Goal: Navigation & Orientation: Understand site structure

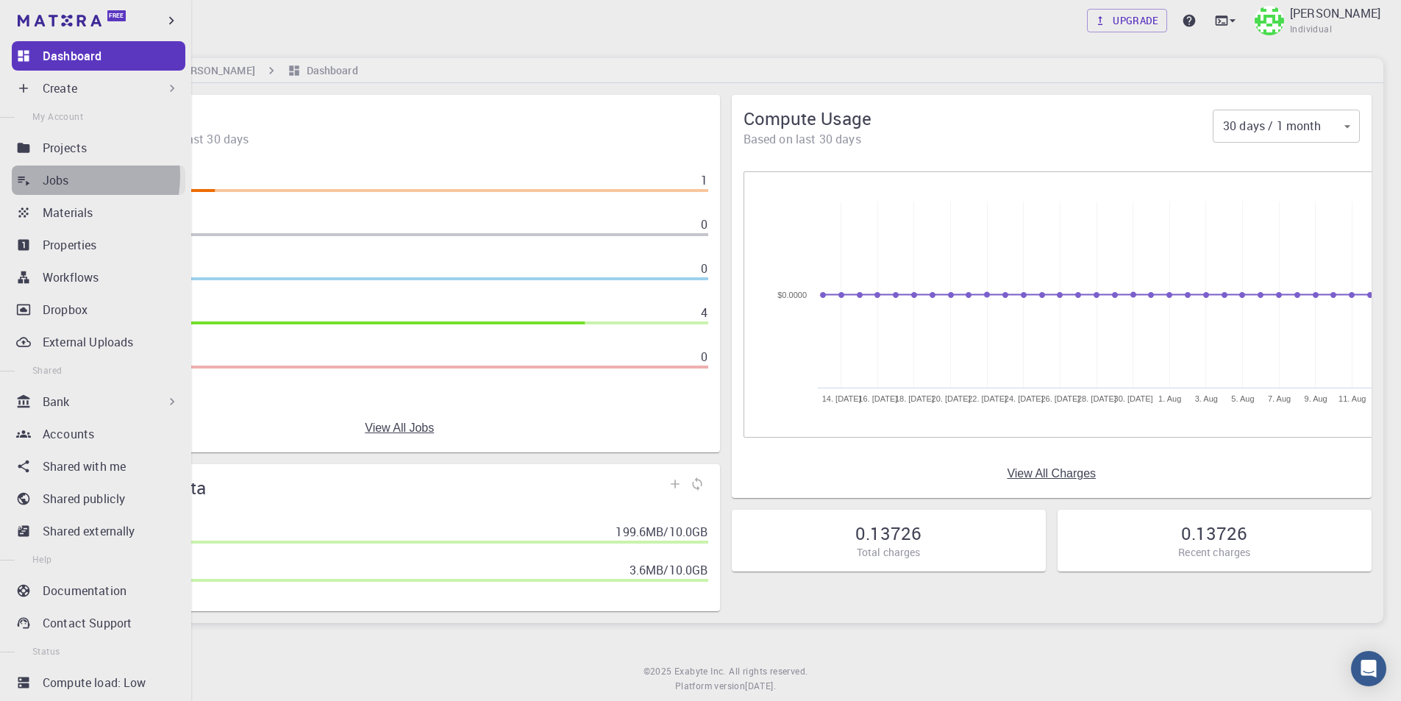
click at [58, 176] on p "Jobs" at bounding box center [56, 180] width 26 height 18
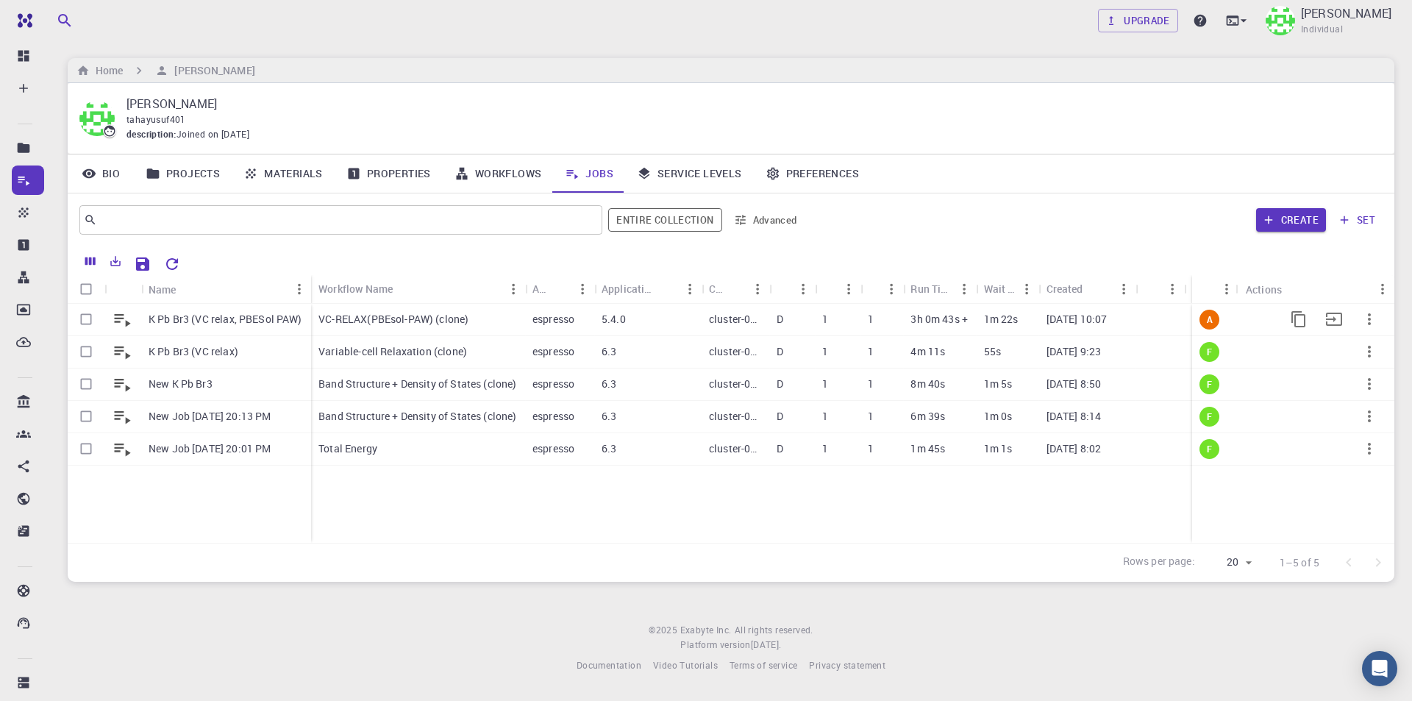
click at [215, 324] on p "K Pb Br3 (VC relax, PBESol PAW)" at bounding box center [226, 319] width 154 height 15
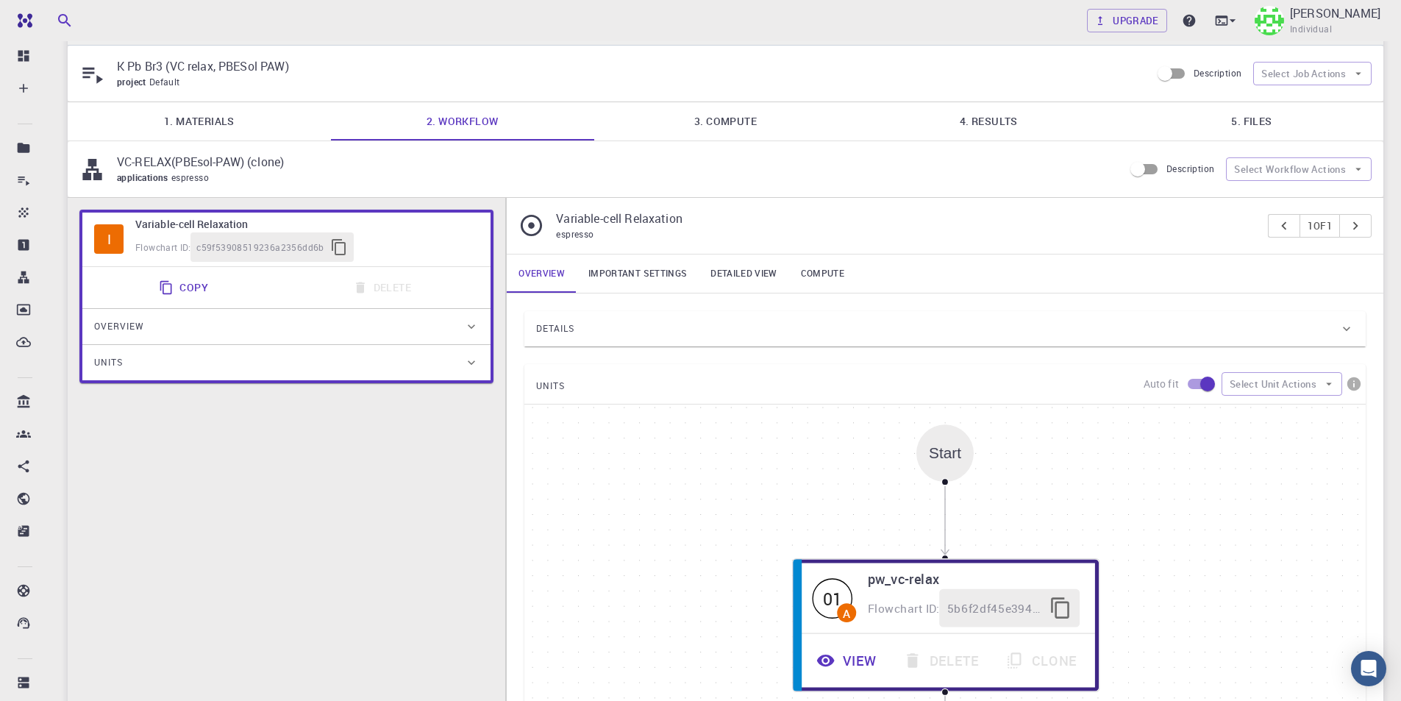
scroll to position [74, 0]
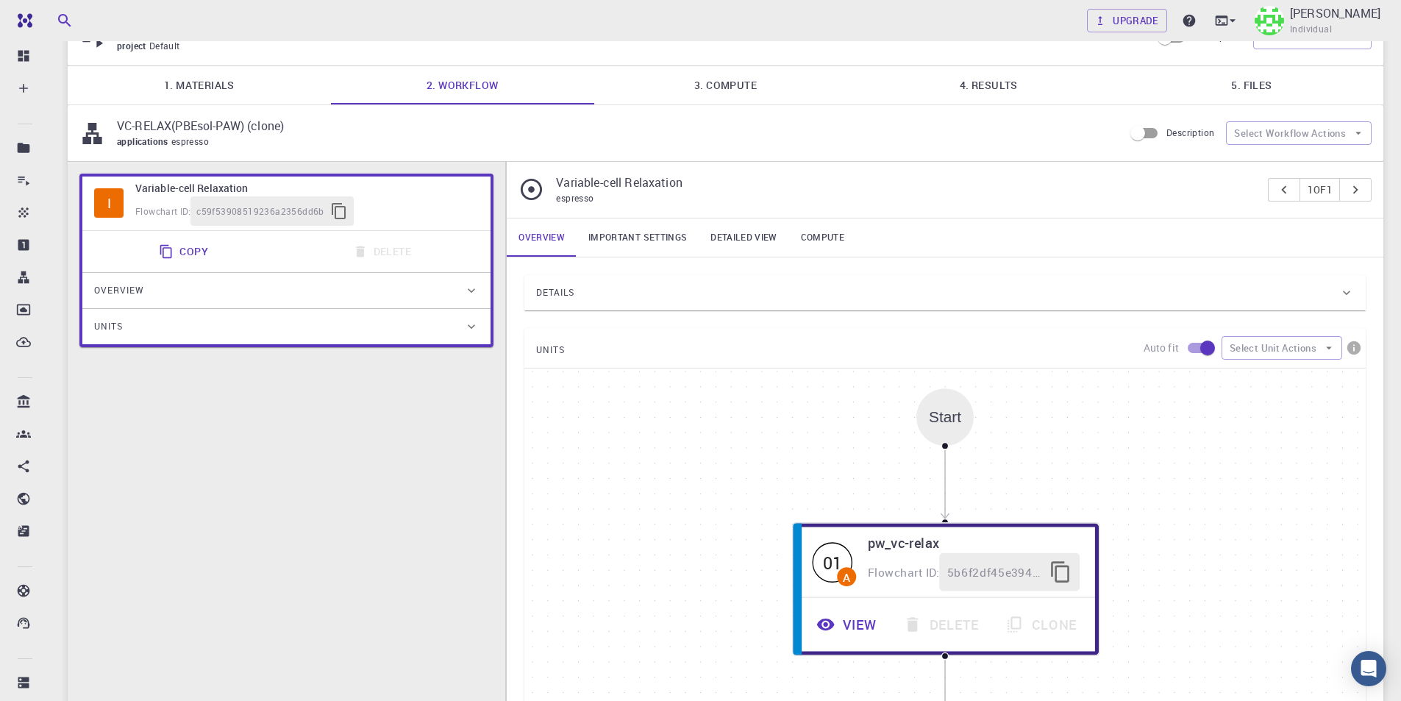
click at [658, 234] on link "Important settings" at bounding box center [638, 237] width 122 height 38
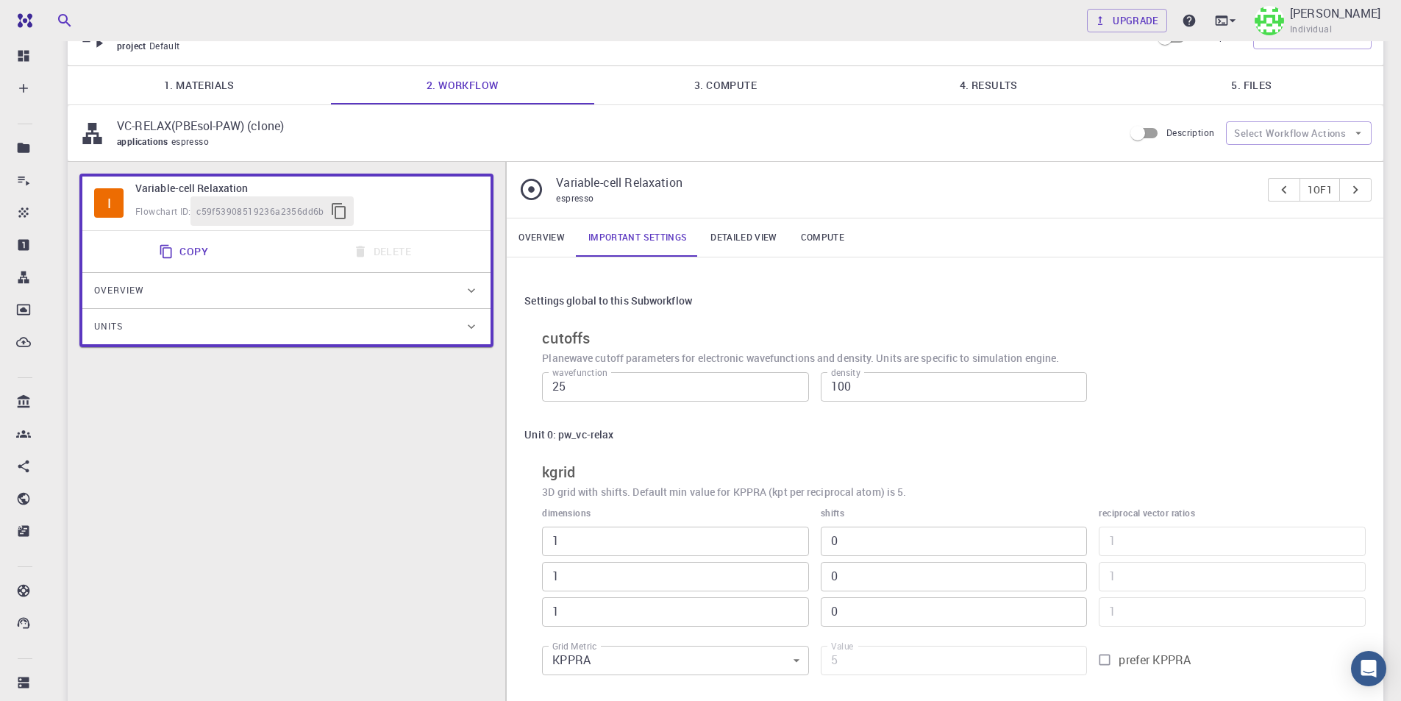
click at [728, 245] on link "Detailed view" at bounding box center [744, 237] width 90 height 38
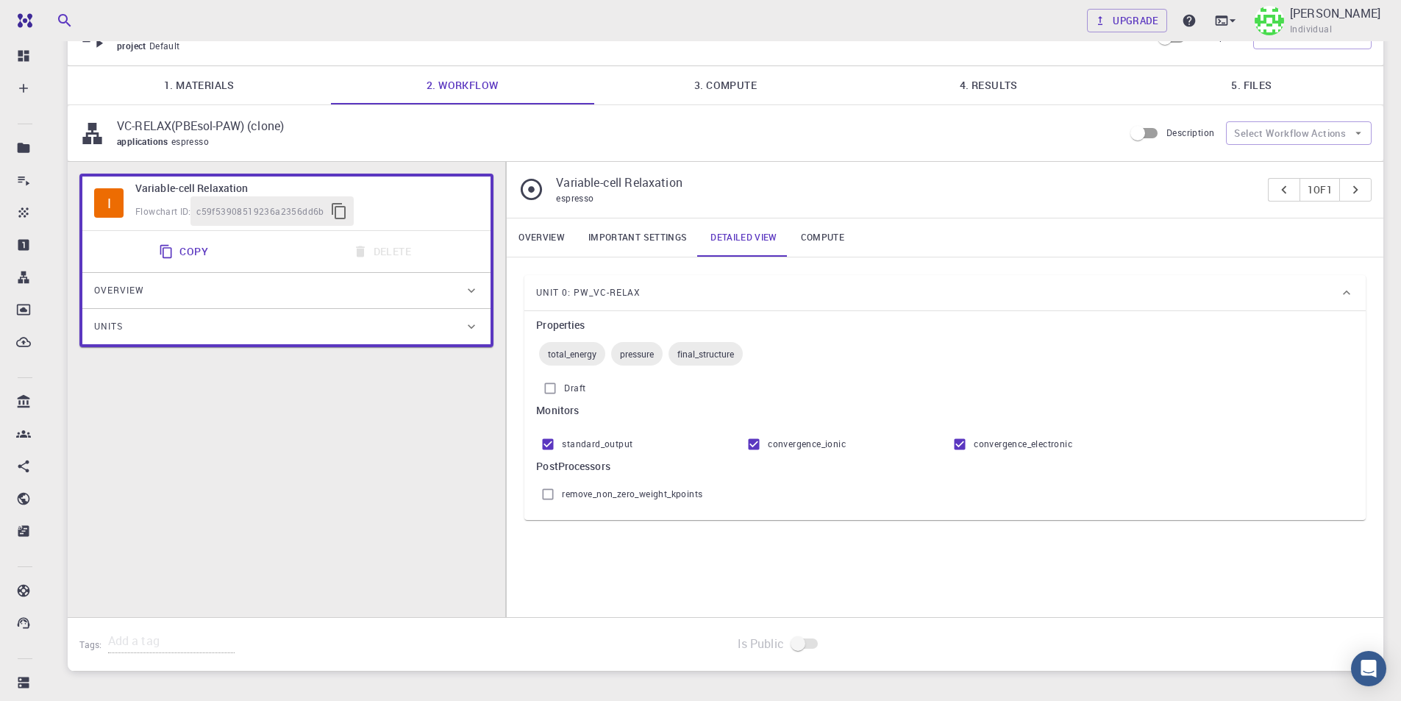
click at [643, 230] on link "Important settings" at bounding box center [638, 237] width 122 height 38
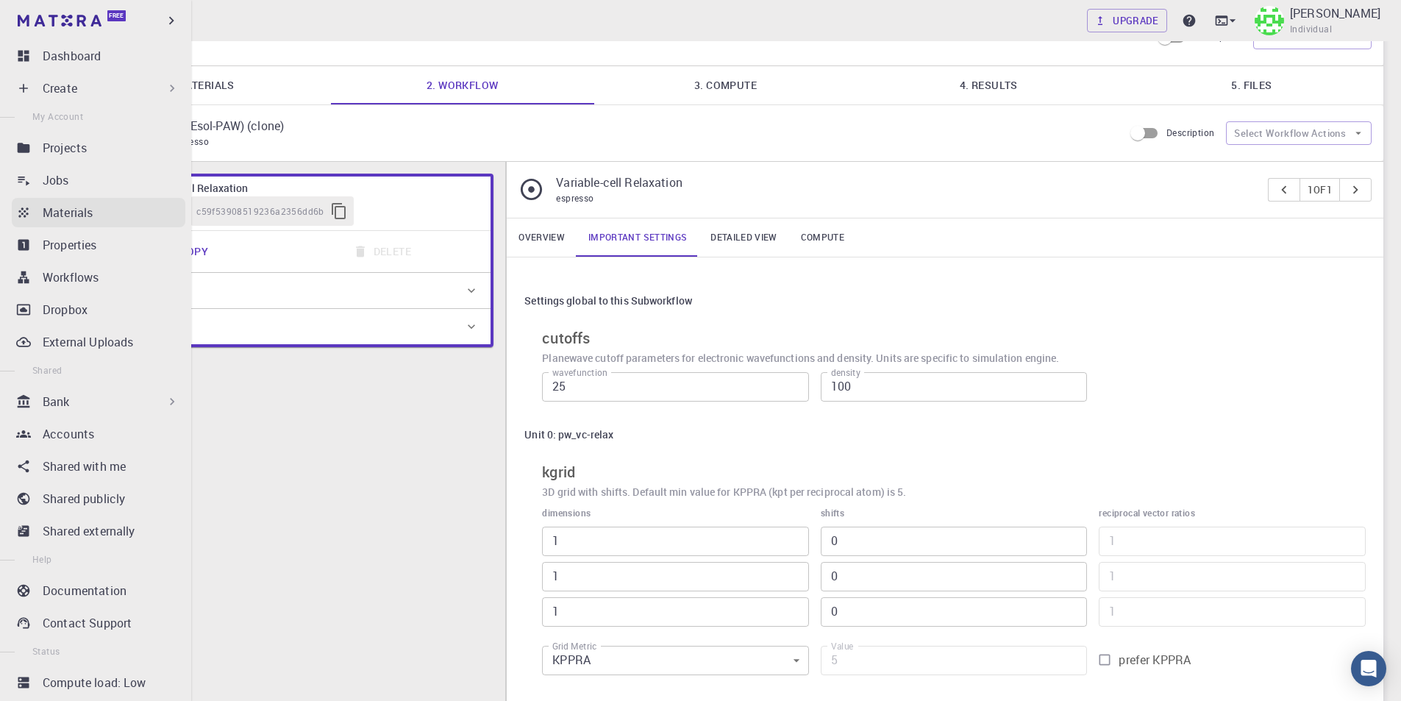
click at [82, 213] on p "Materials" at bounding box center [68, 213] width 50 height 18
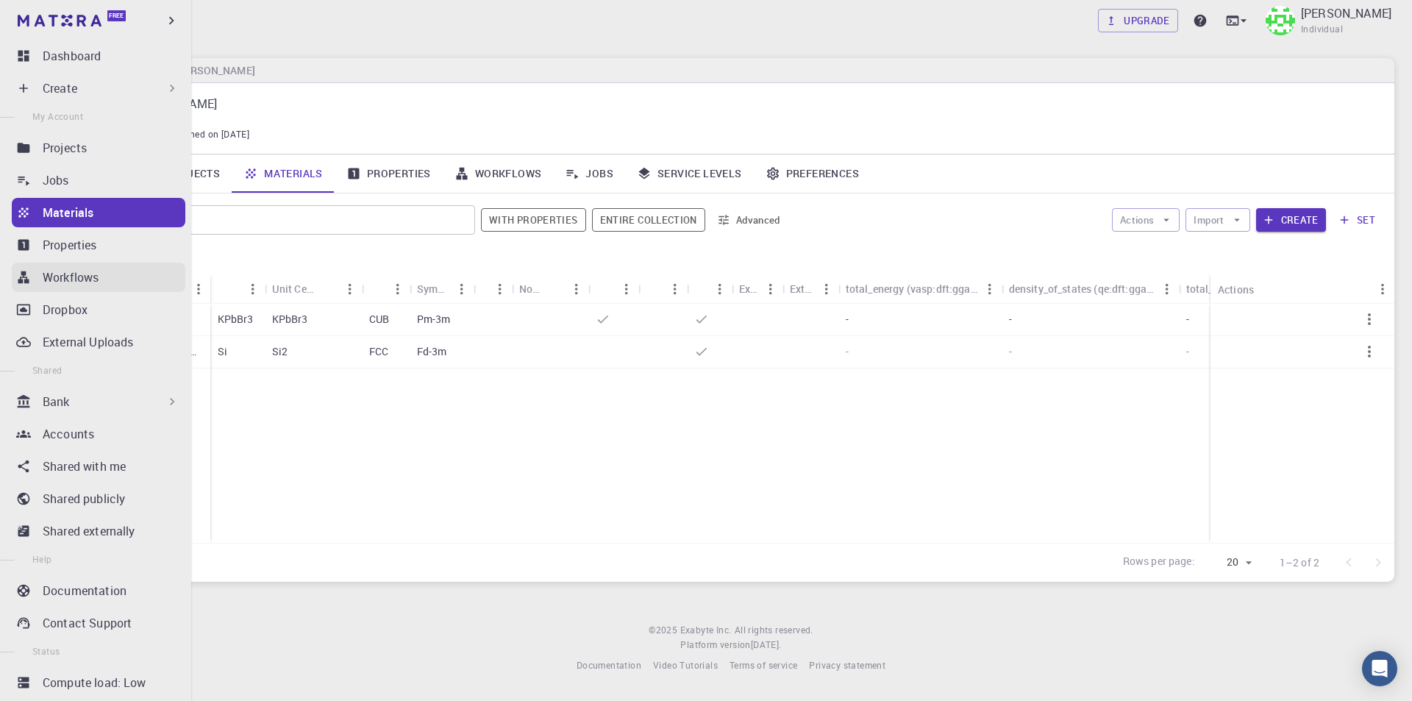
click at [91, 283] on p "Workflows" at bounding box center [71, 277] width 56 height 18
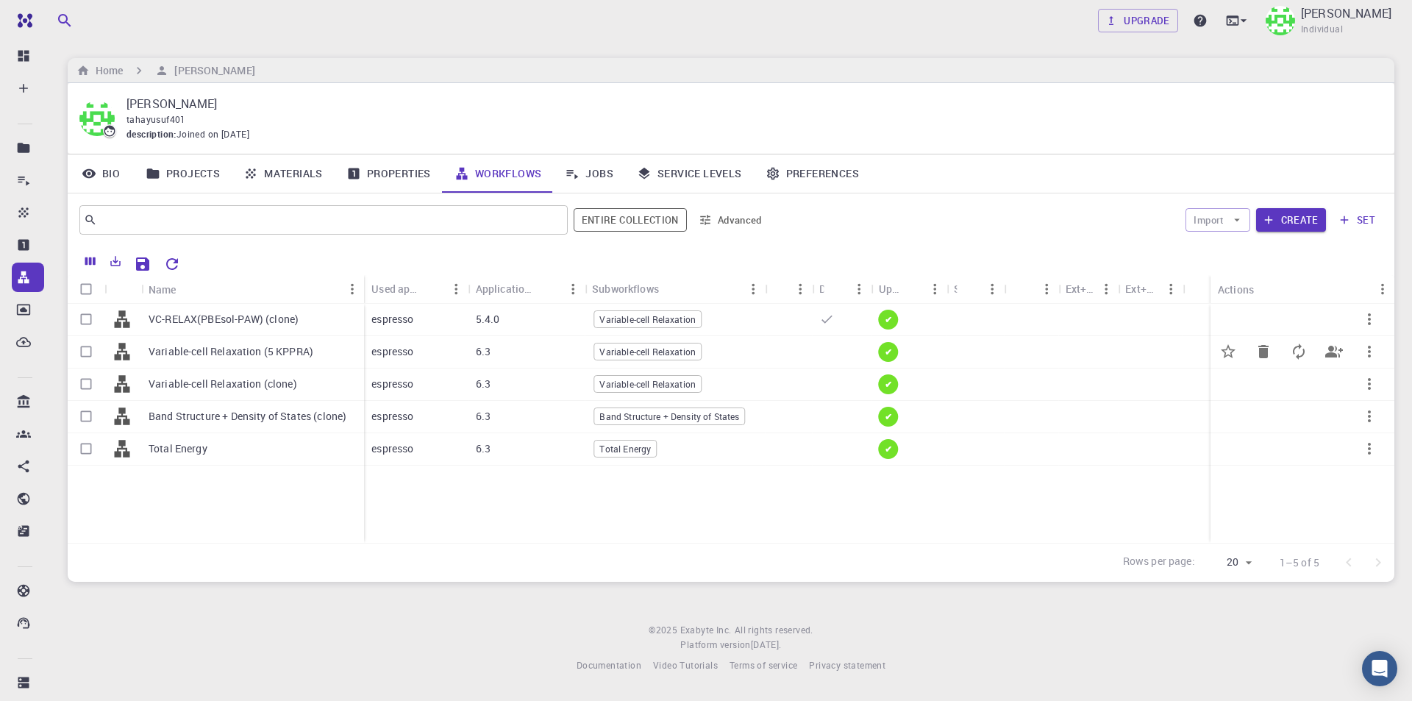
click at [305, 355] on p "Variable-cell Relaxation (5 KPPRA)" at bounding box center [231, 351] width 165 height 15
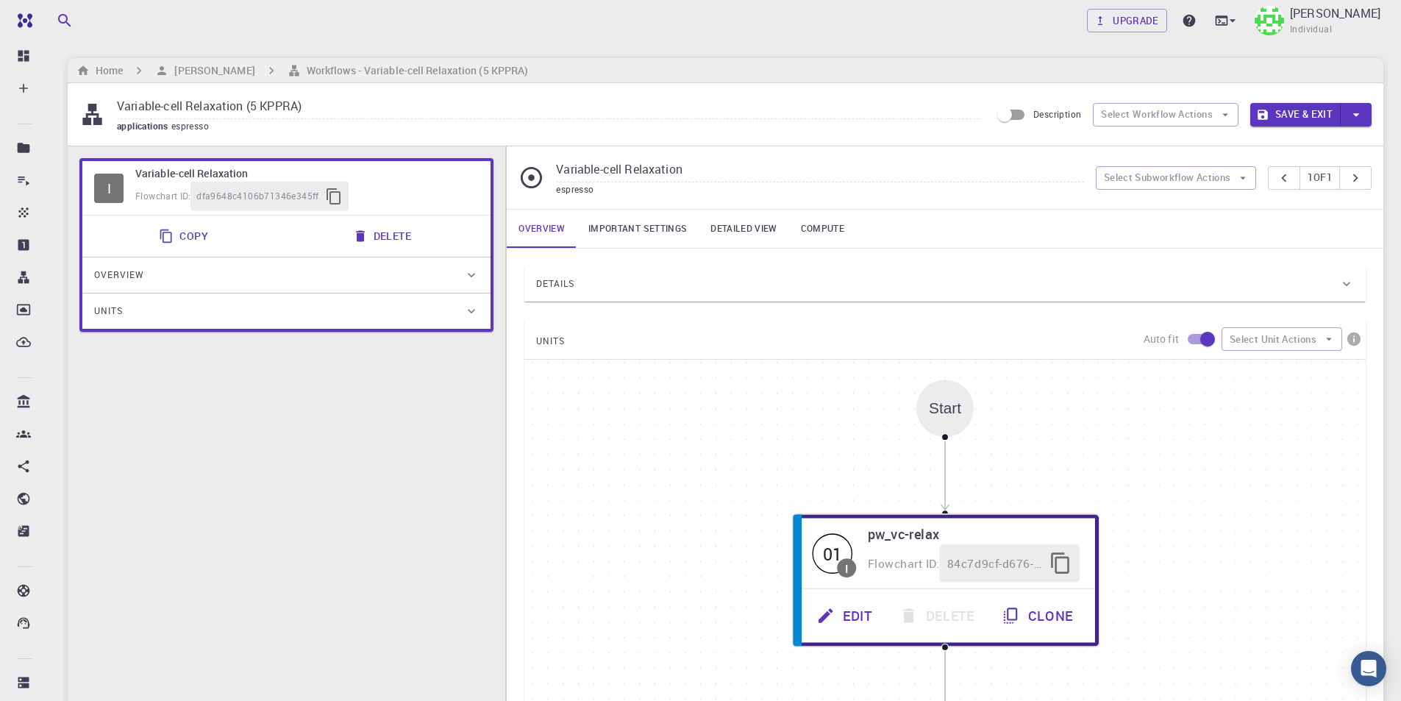
click at [652, 238] on link "Important settings" at bounding box center [638, 229] width 122 height 38
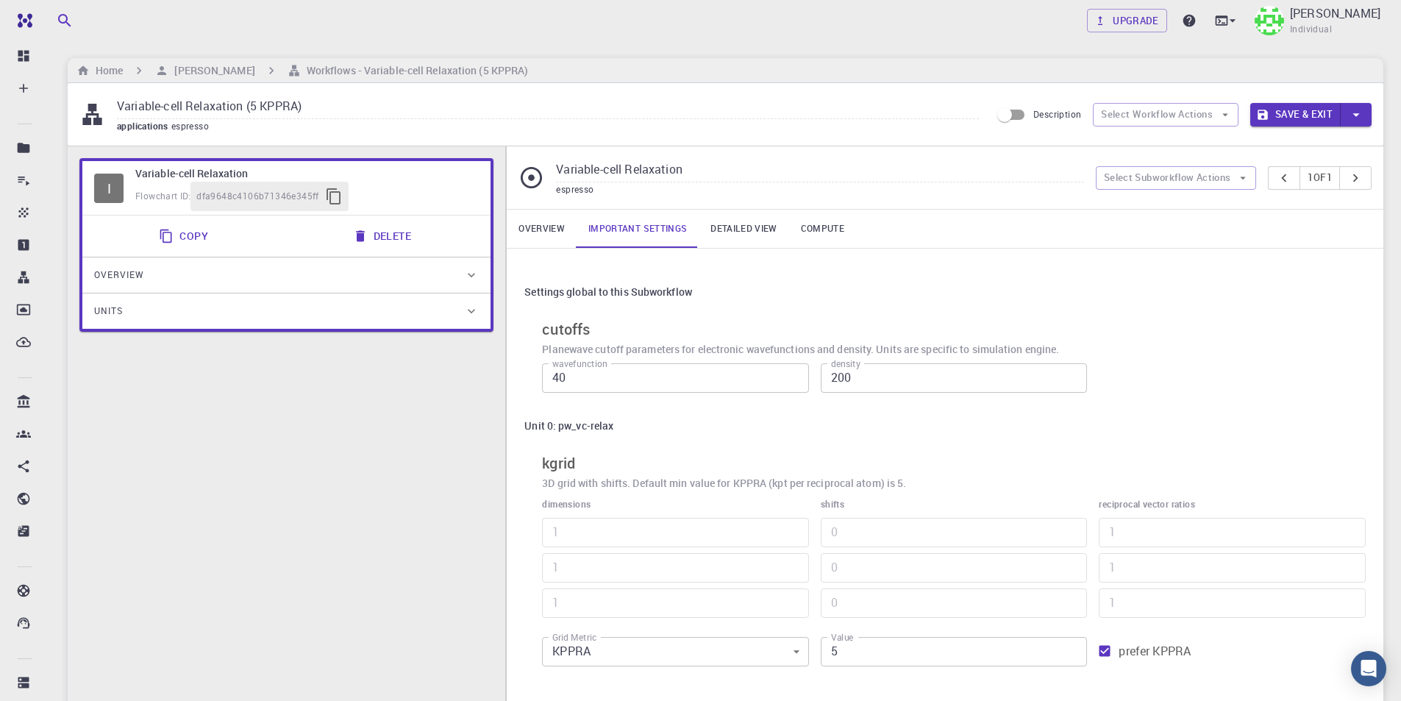
click at [738, 232] on link "Detailed view" at bounding box center [744, 229] width 90 height 38
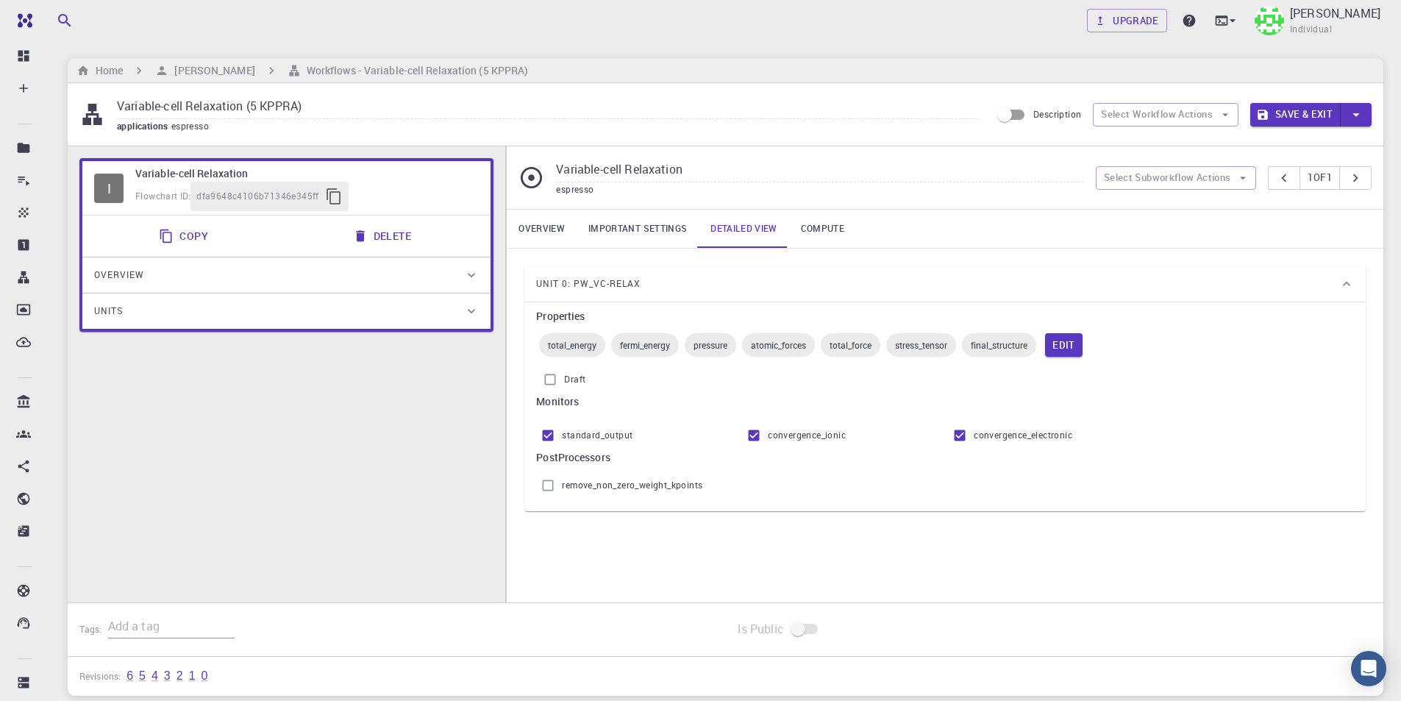
click at [676, 231] on link "Important settings" at bounding box center [638, 229] width 122 height 38
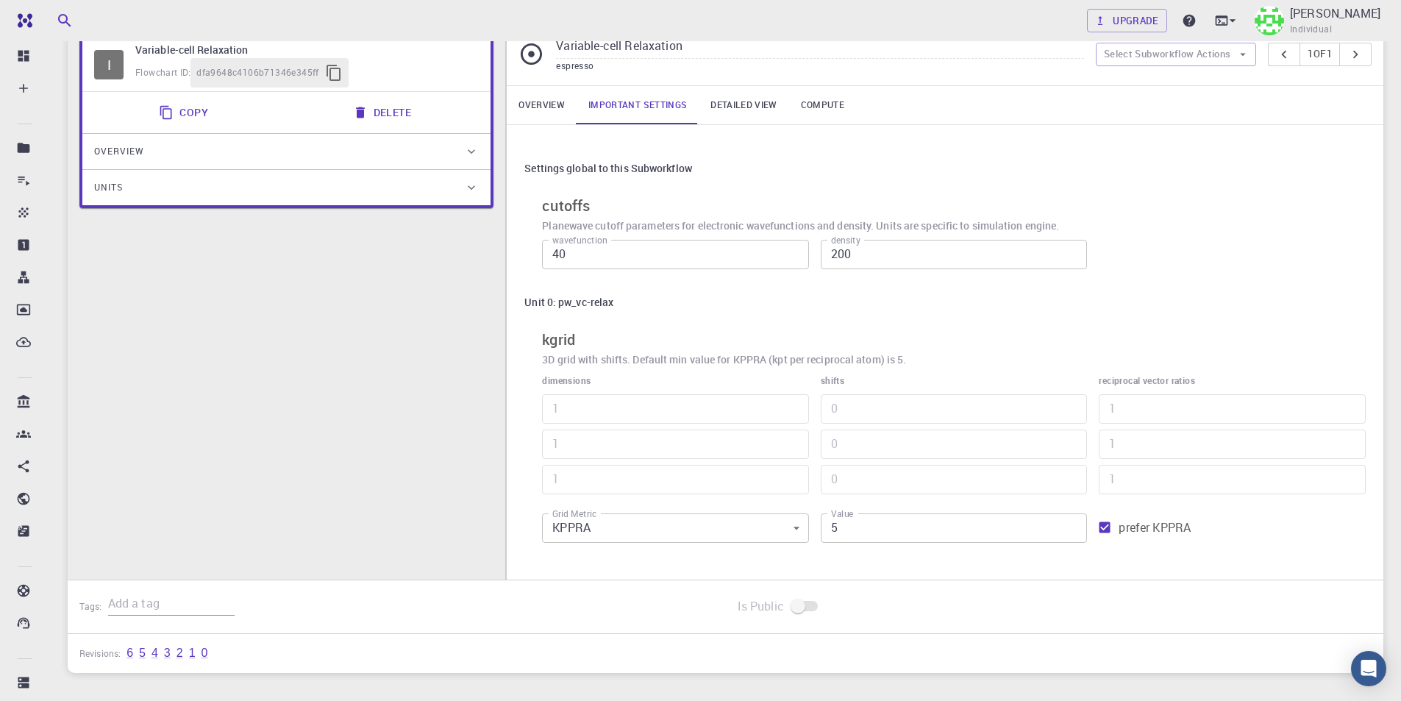
scroll to position [147, 0]
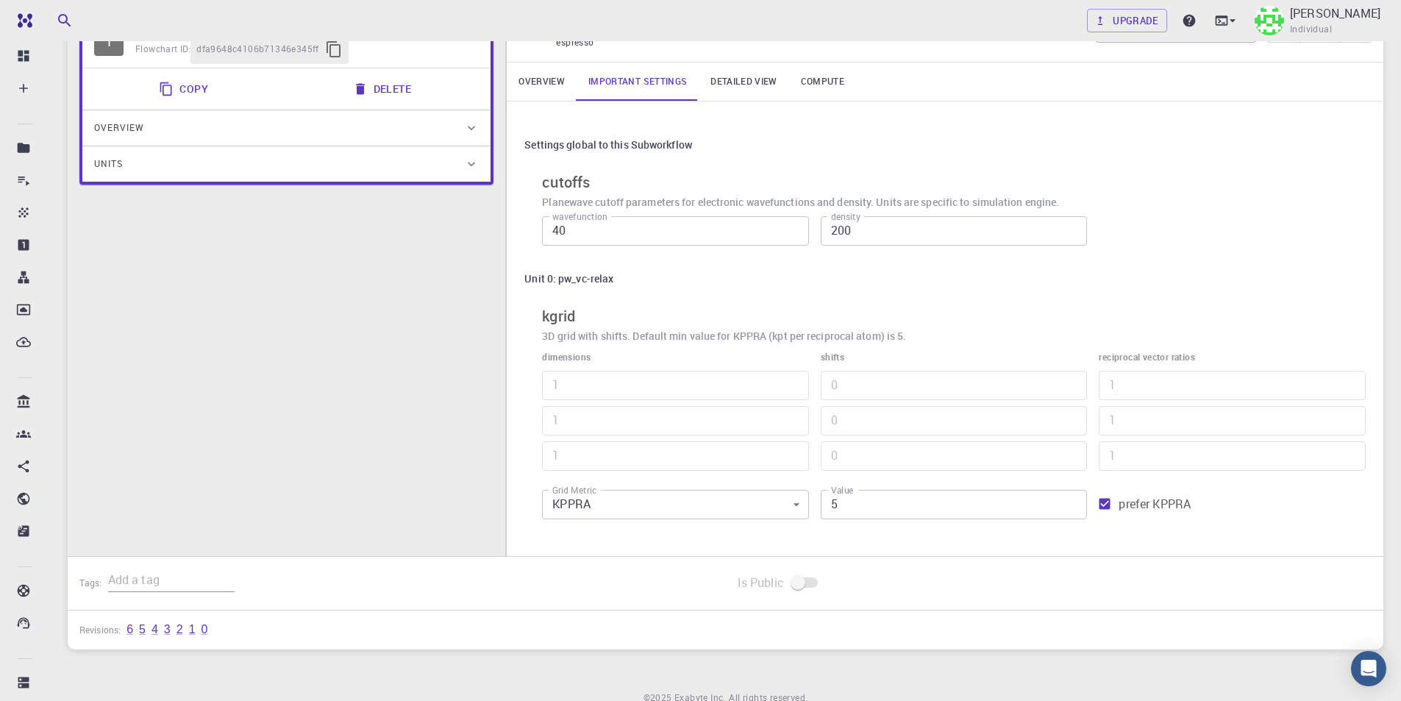
click at [535, 85] on link "Overview" at bounding box center [542, 82] width 70 height 38
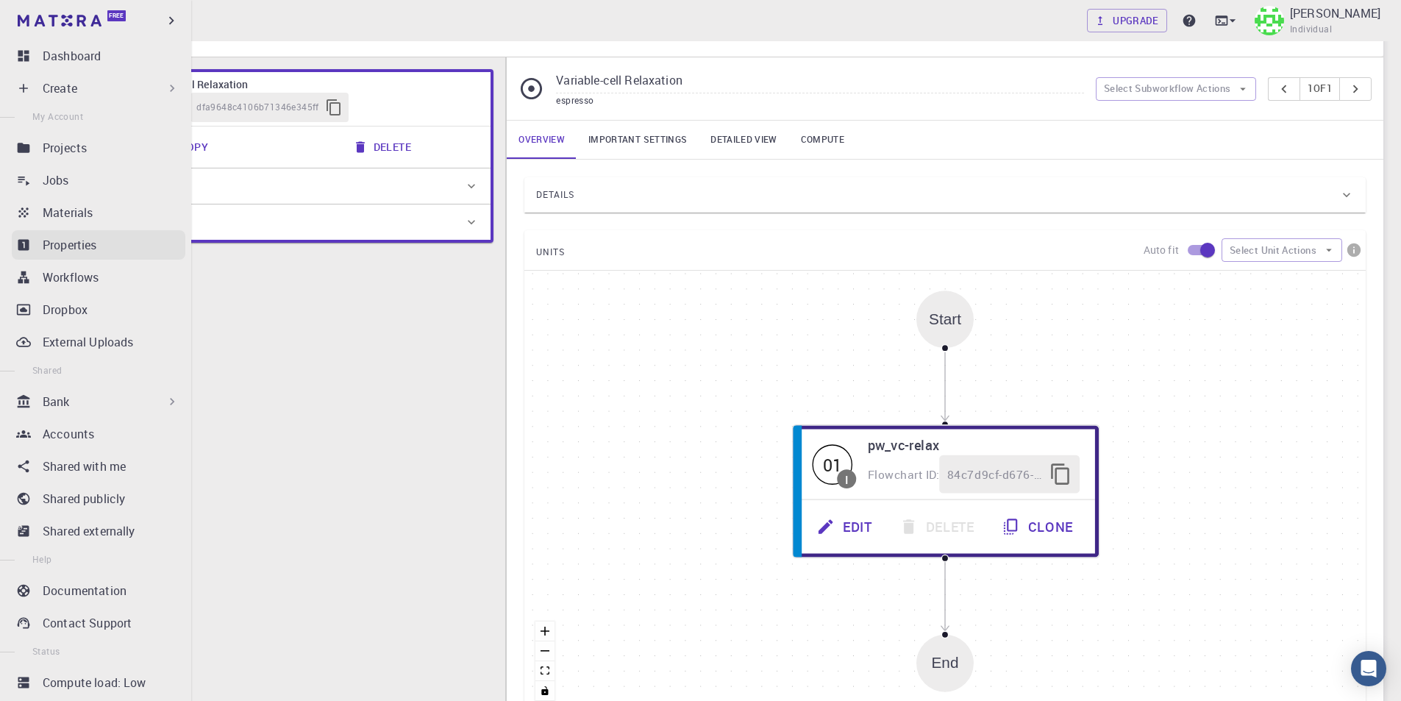
scroll to position [0, 0]
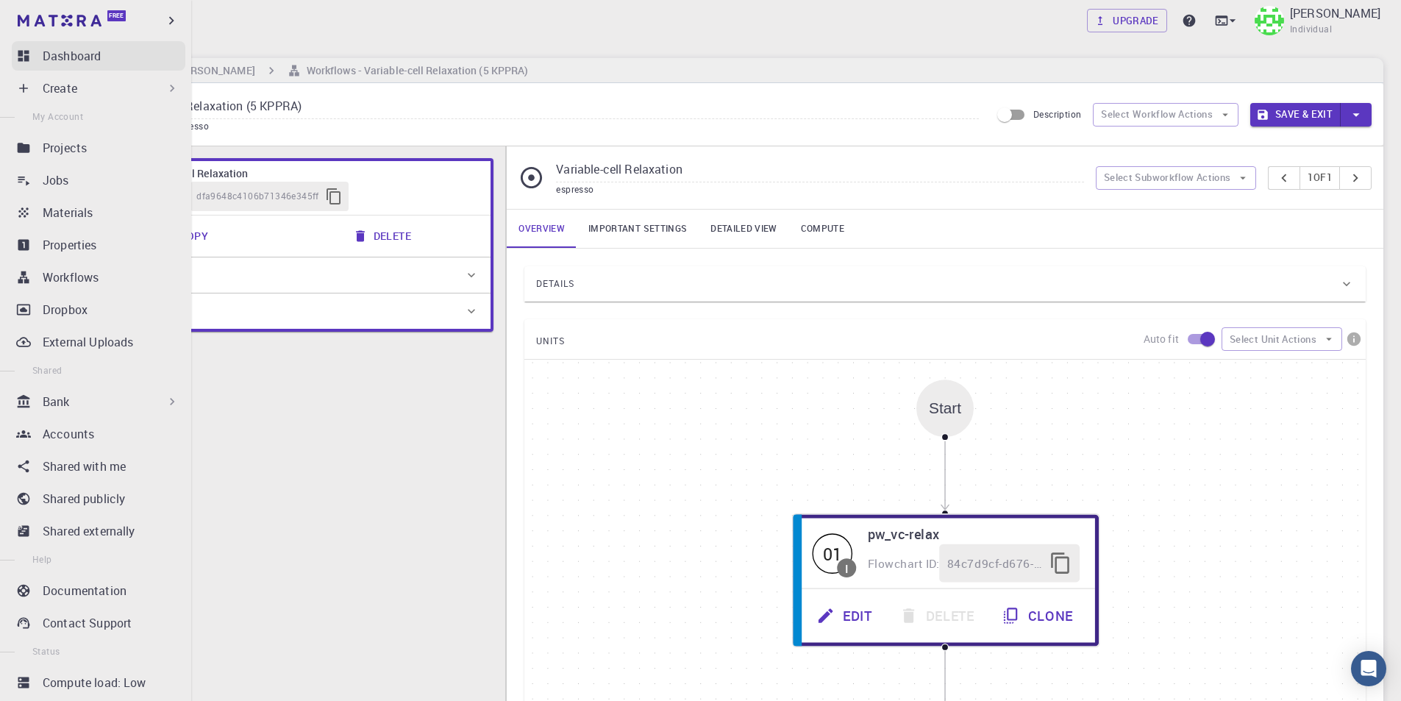
click at [76, 60] on p "Dashboard" at bounding box center [72, 56] width 58 height 18
